Goal: Find specific page/section: Find specific page/section

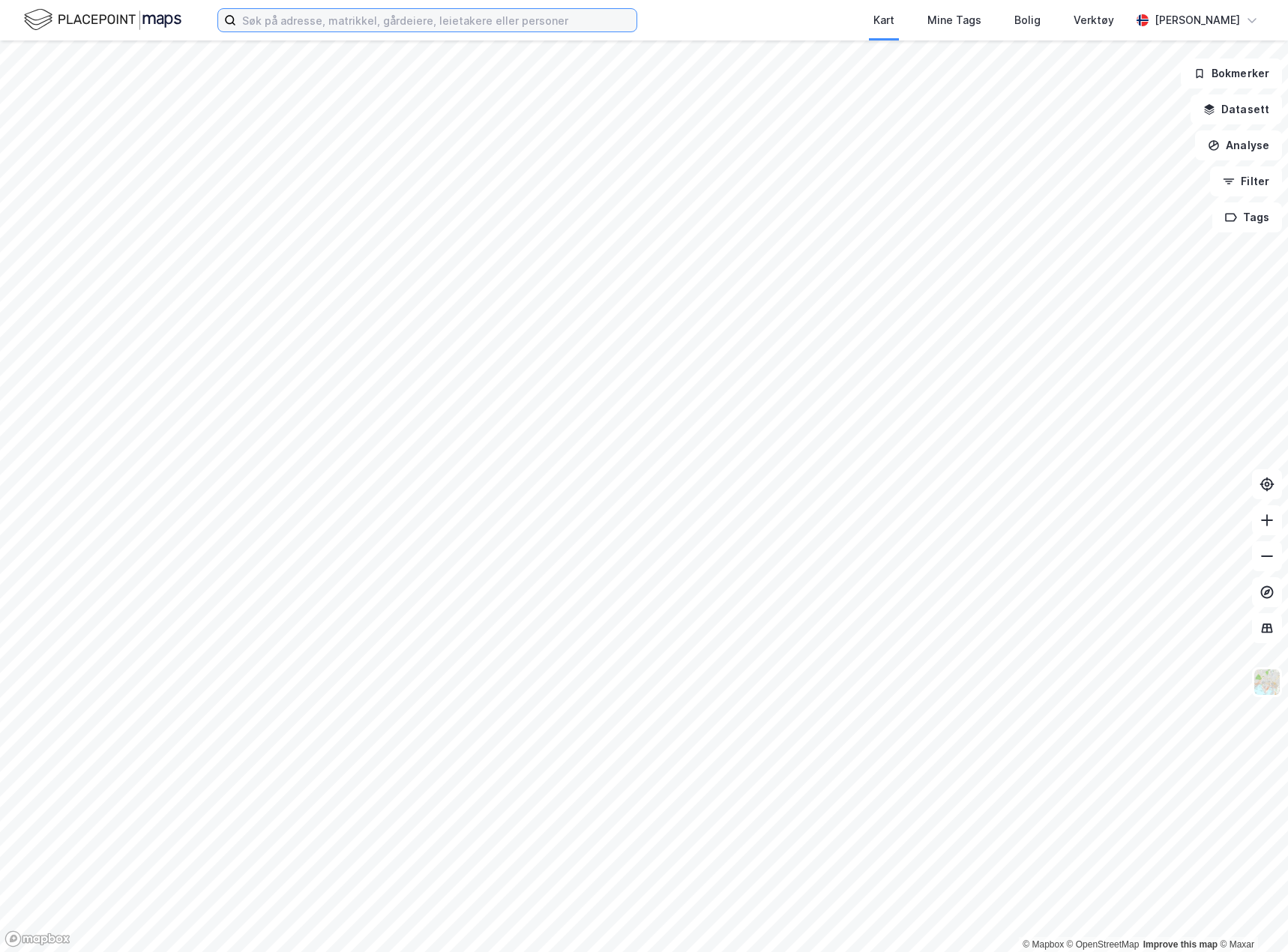
click at [452, 24] on input at bounding box center [437, 20] width 400 height 23
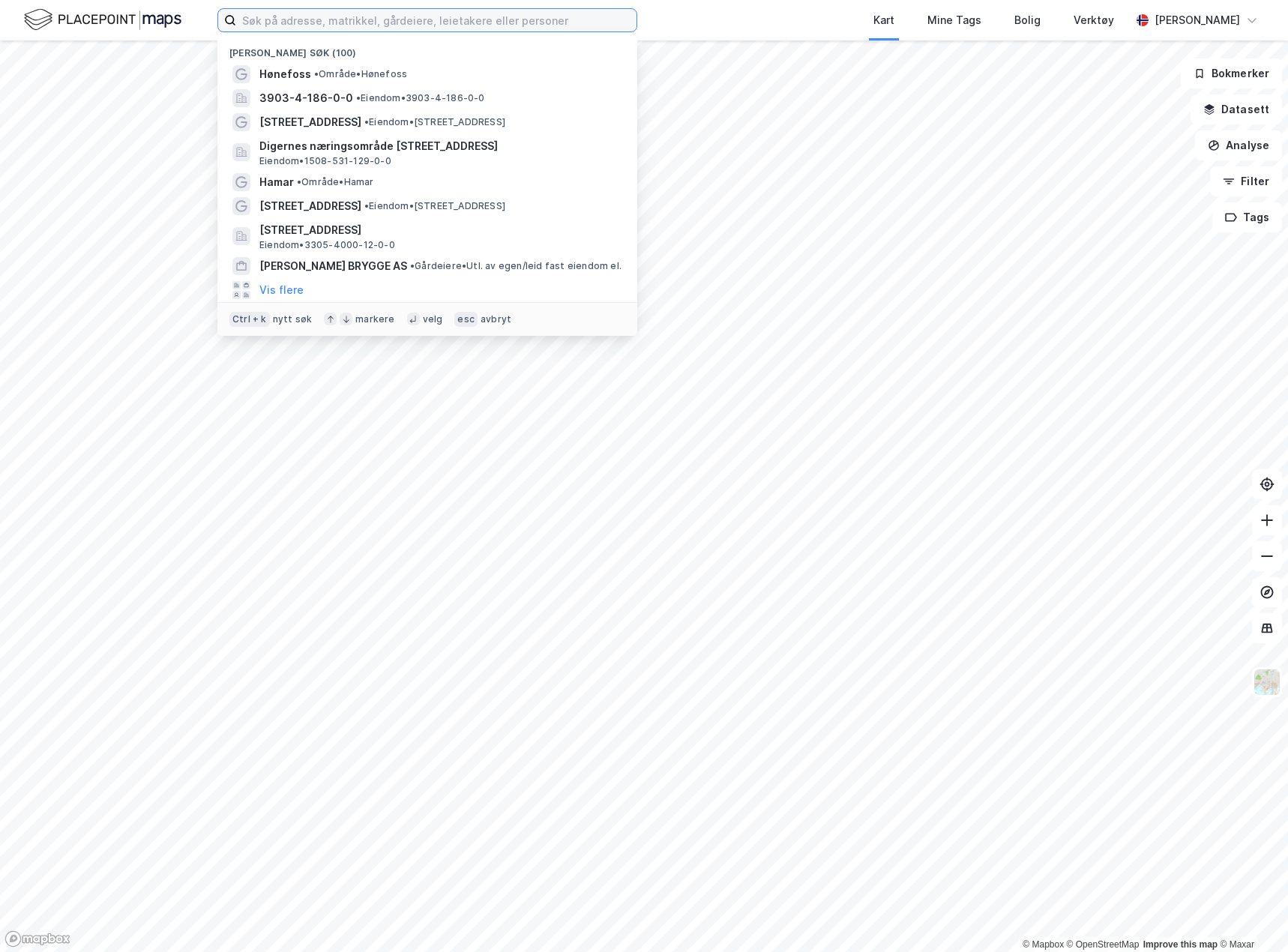
click at [437, 21] on input at bounding box center [437, 20] width 400 height 23
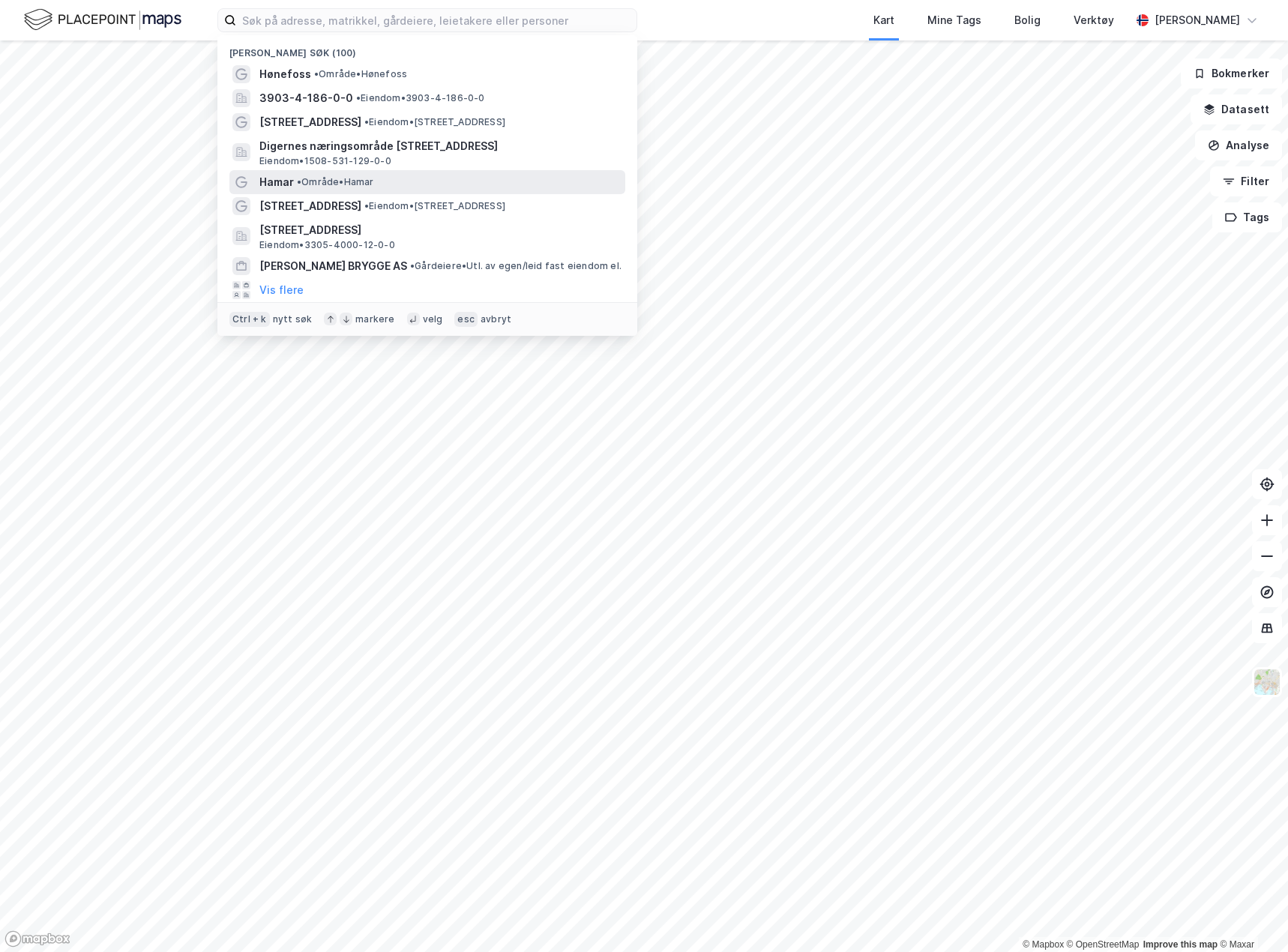
click at [350, 176] on span "• Område • [GEOGRAPHIC_DATA]" at bounding box center [336, 182] width 77 height 12
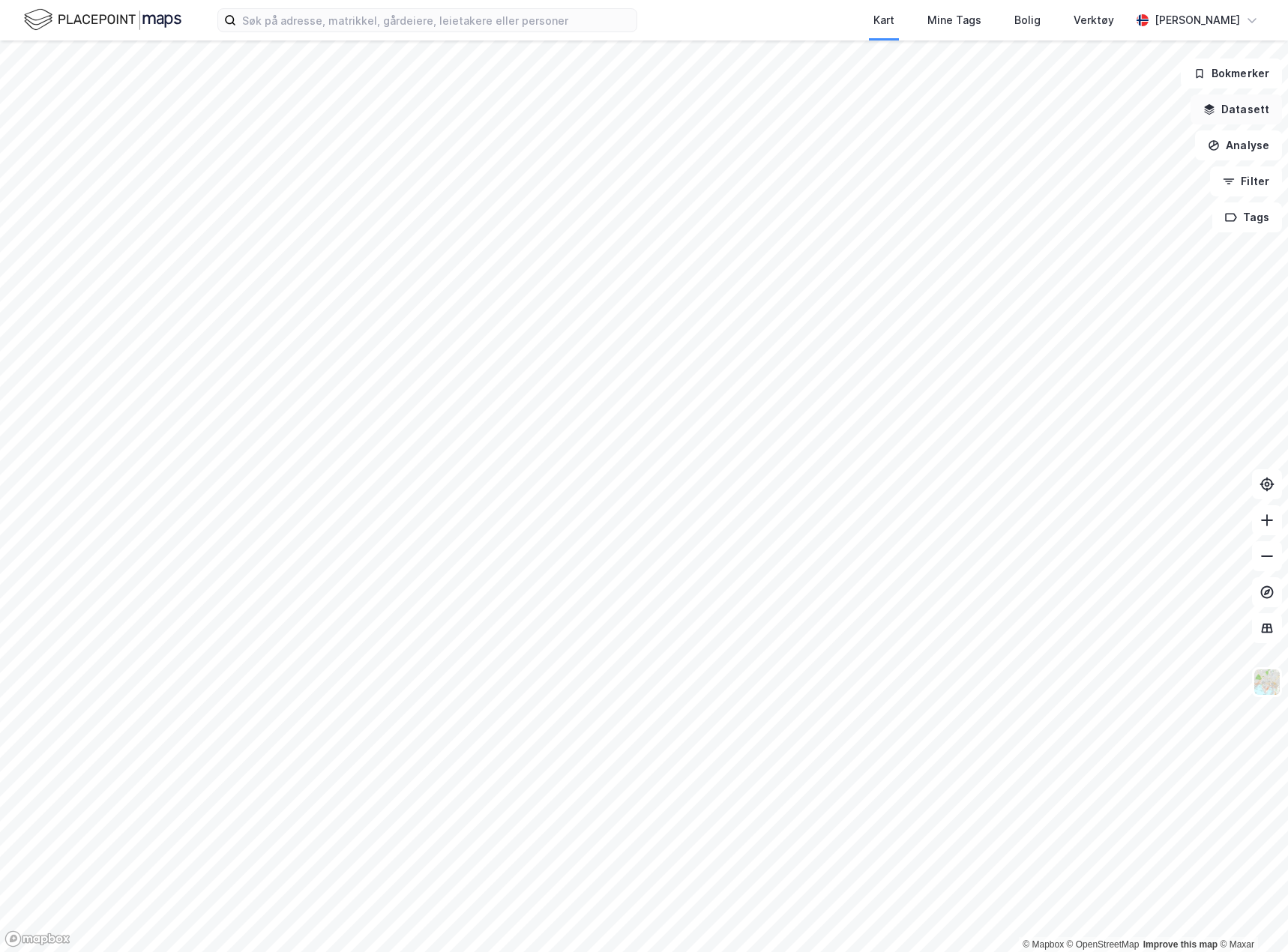
click at [1255, 114] on button "Datasett" at bounding box center [1237, 109] width 92 height 30
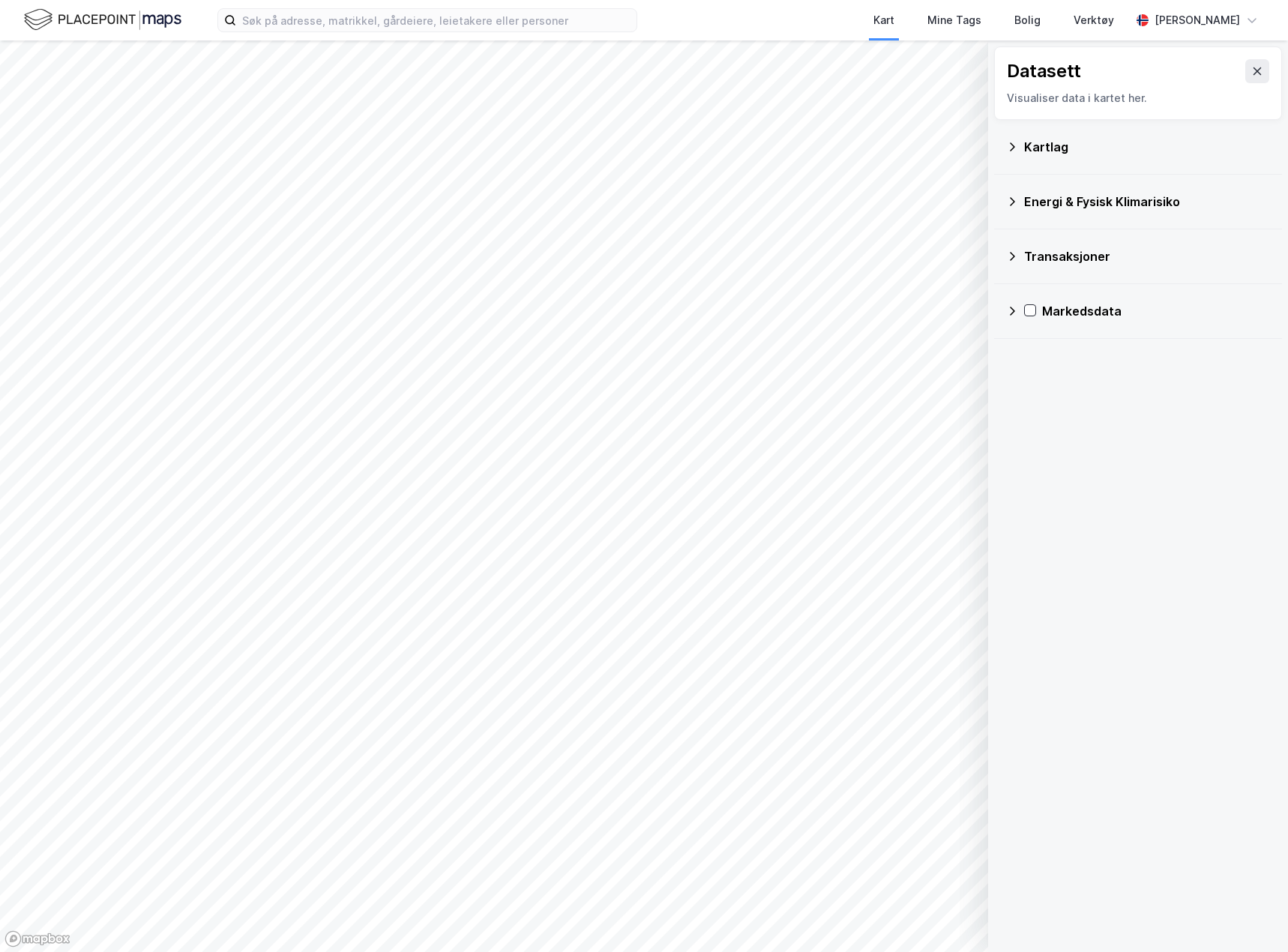
drag, startPoint x: 1095, startPoint y: 148, endPoint x: 1065, endPoint y: 155, distance: 30.8
click at [1094, 148] on div "Kartlag" at bounding box center [1148, 146] width 246 height 18
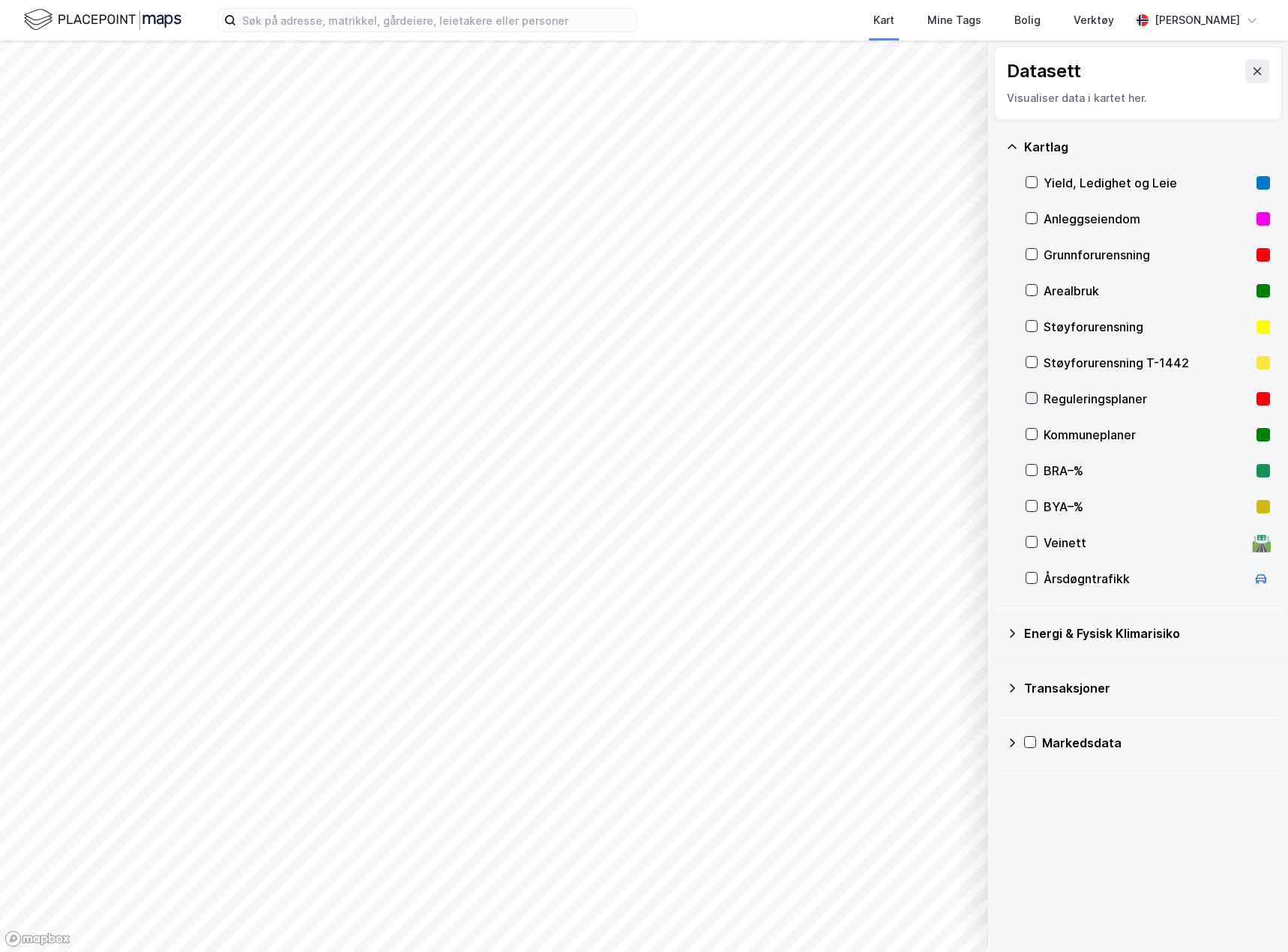
click at [1031, 399] on icon at bounding box center [1031, 398] width 10 height 10
click at [1252, 66] on icon at bounding box center [1258, 71] width 12 height 12
